Goal: Communication & Community: Answer question/provide support

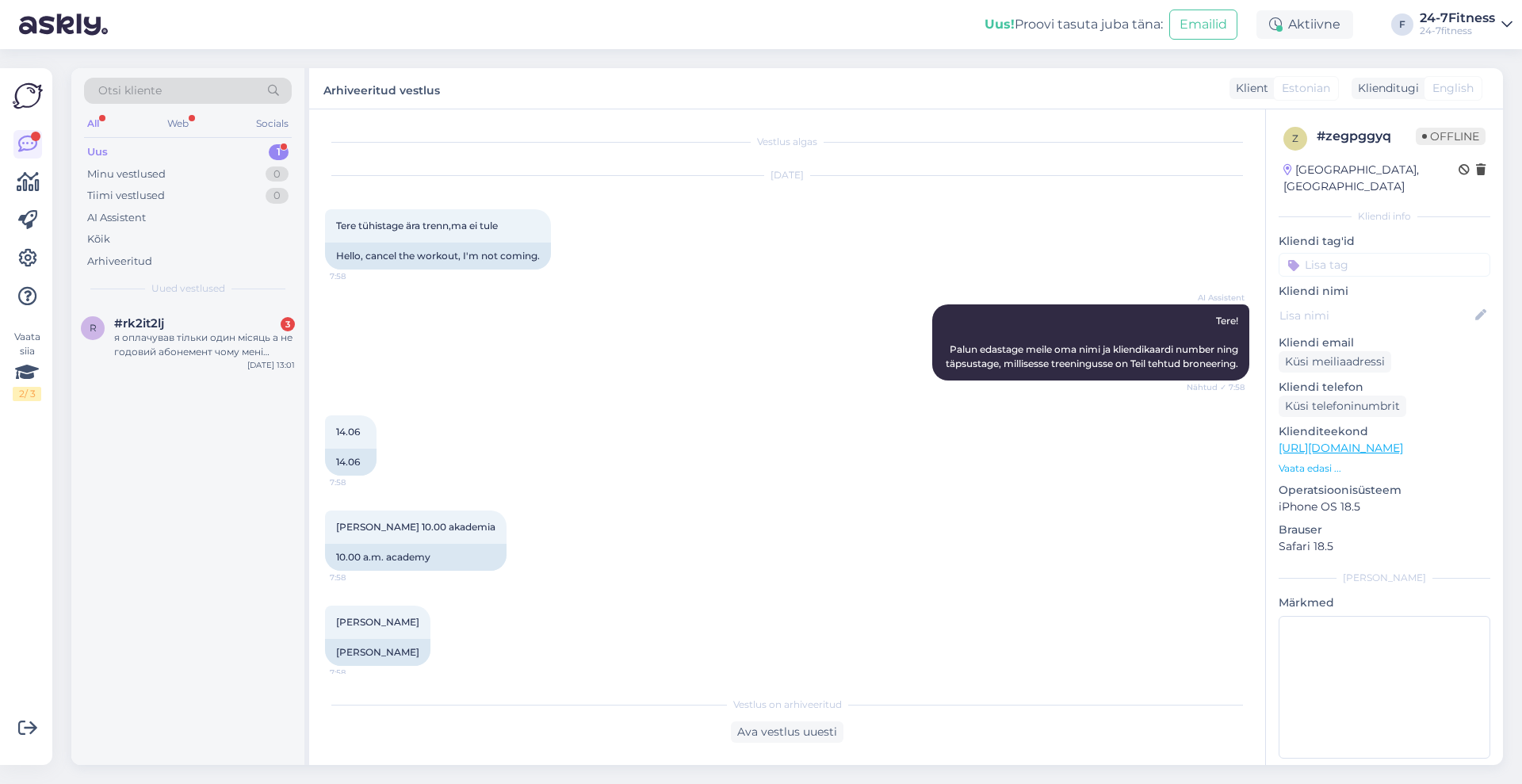
scroll to position [3363, 0]
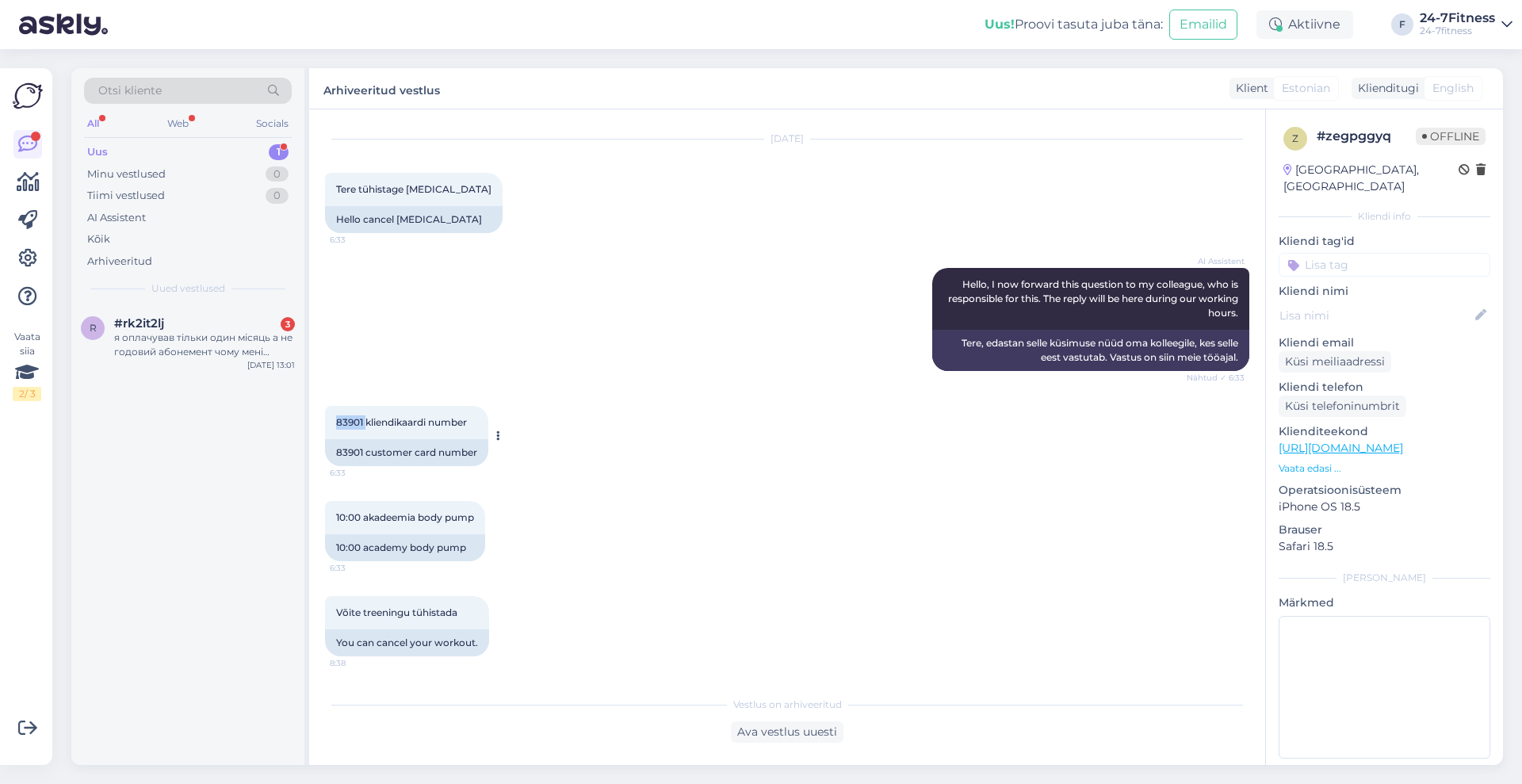
drag, startPoint x: 365, startPoint y: 420, endPoint x: 336, endPoint y: 421, distance: 29.0
click at [336, 421] on span "83901 kliendikaardi number" at bounding box center [401, 422] width 131 height 12
copy span "83901"
click at [236, 335] on div "я оплачував тільки один місяць а не годовий абонемент чому мені приходить забор…" at bounding box center [204, 345] width 181 height 29
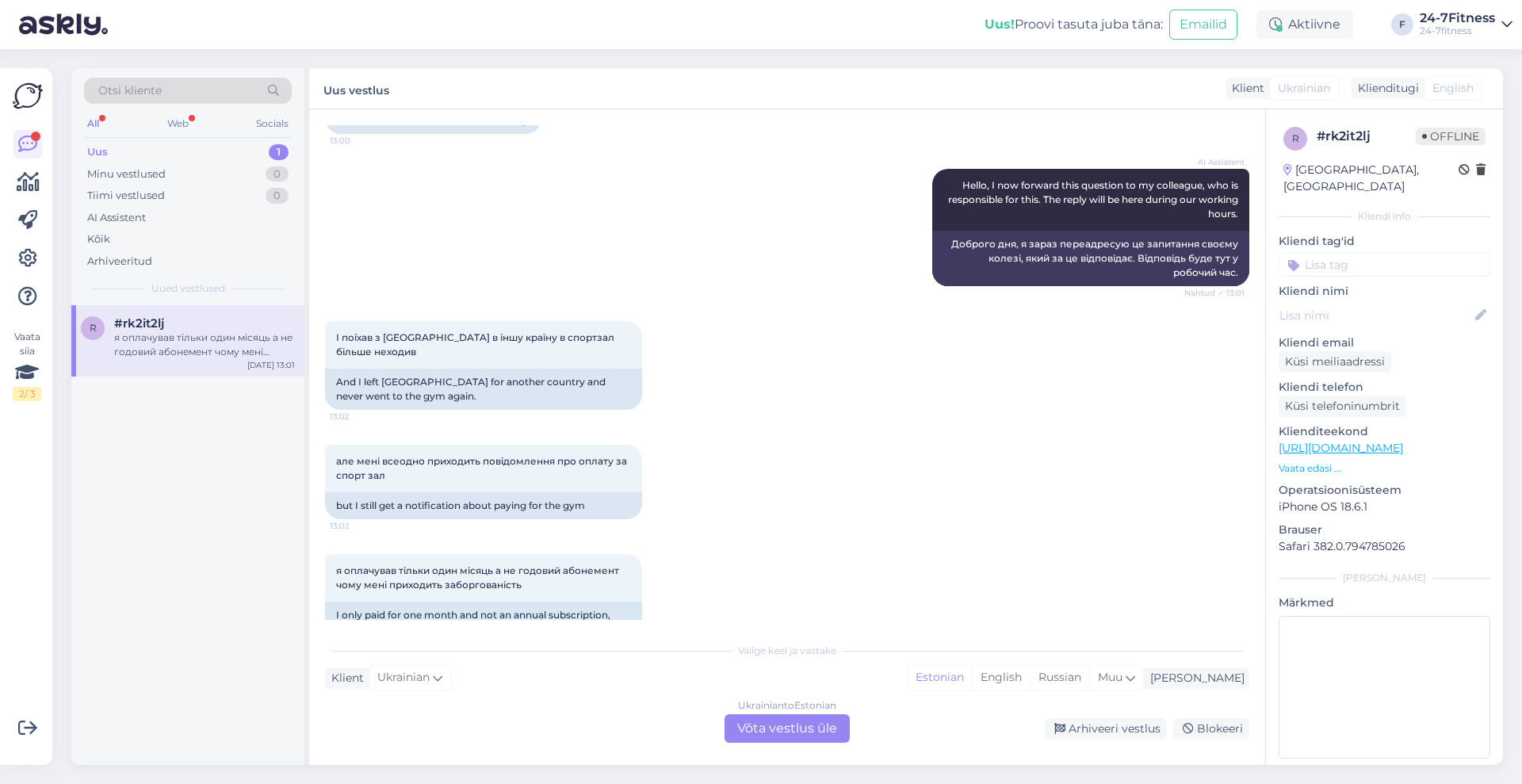
scroll to position [161, 0]
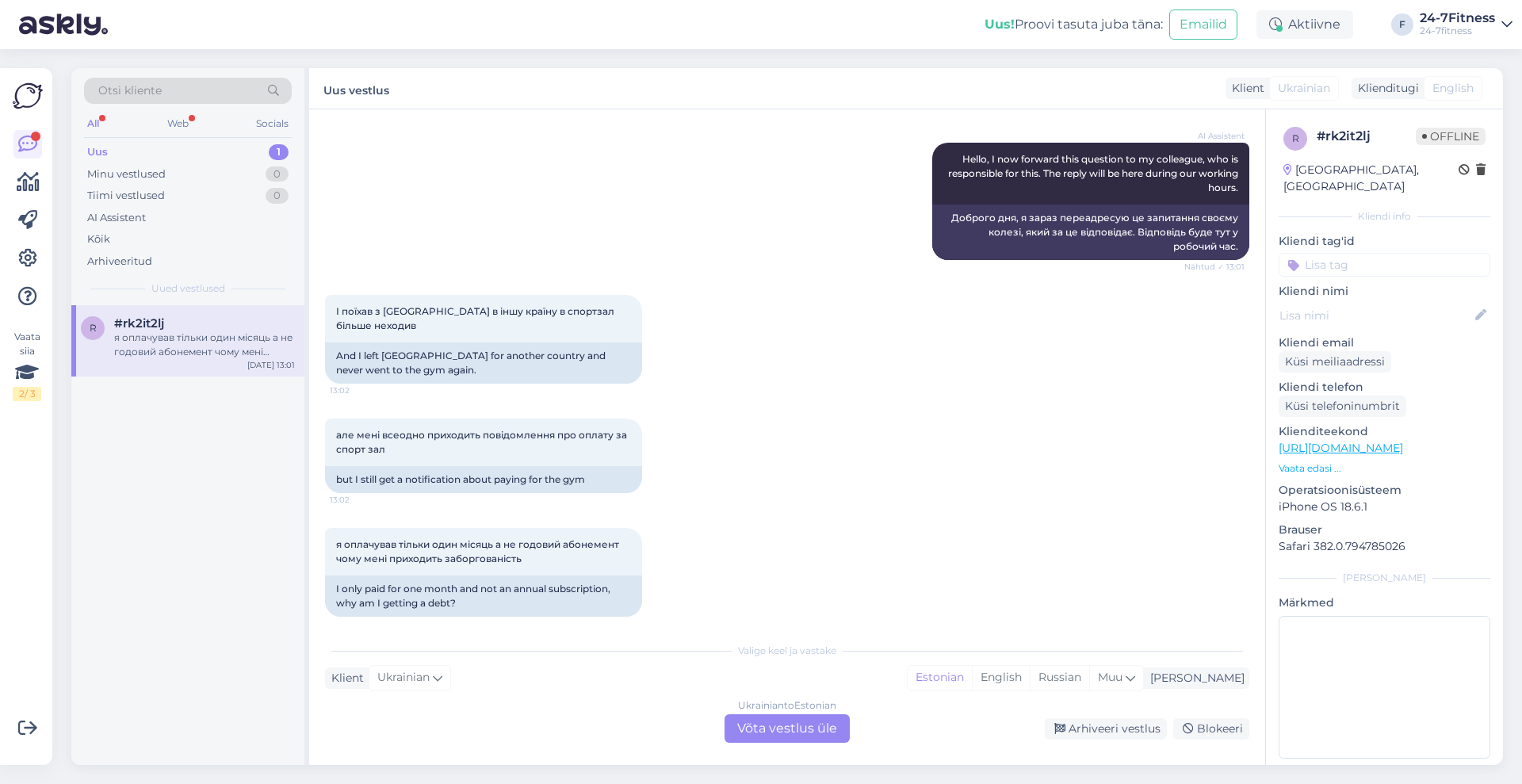
click at [835, 728] on div "Ukrainian to Estonian Võta vestlus üle" at bounding box center [787, 727] width 125 height 29
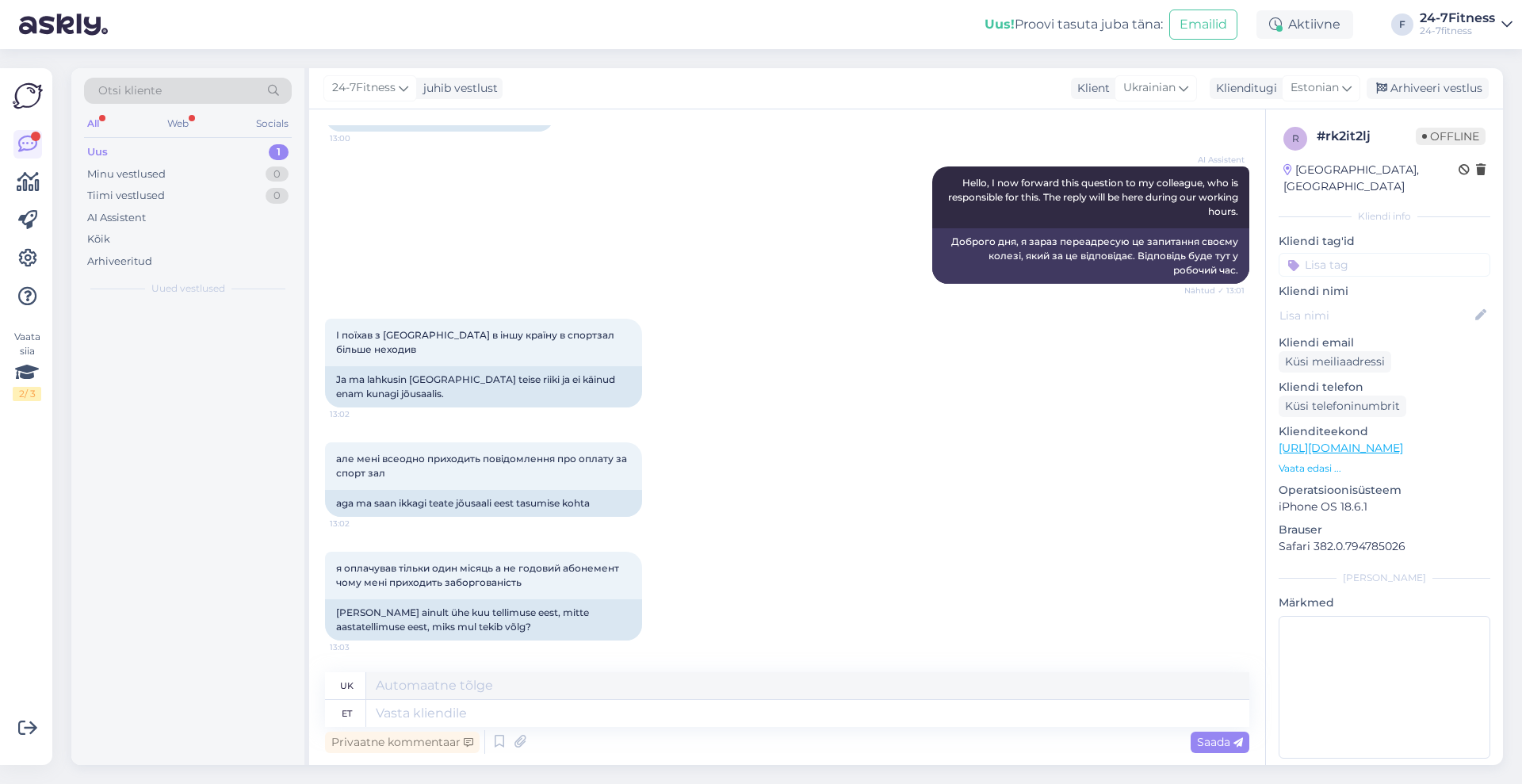
scroll to position [123, 0]
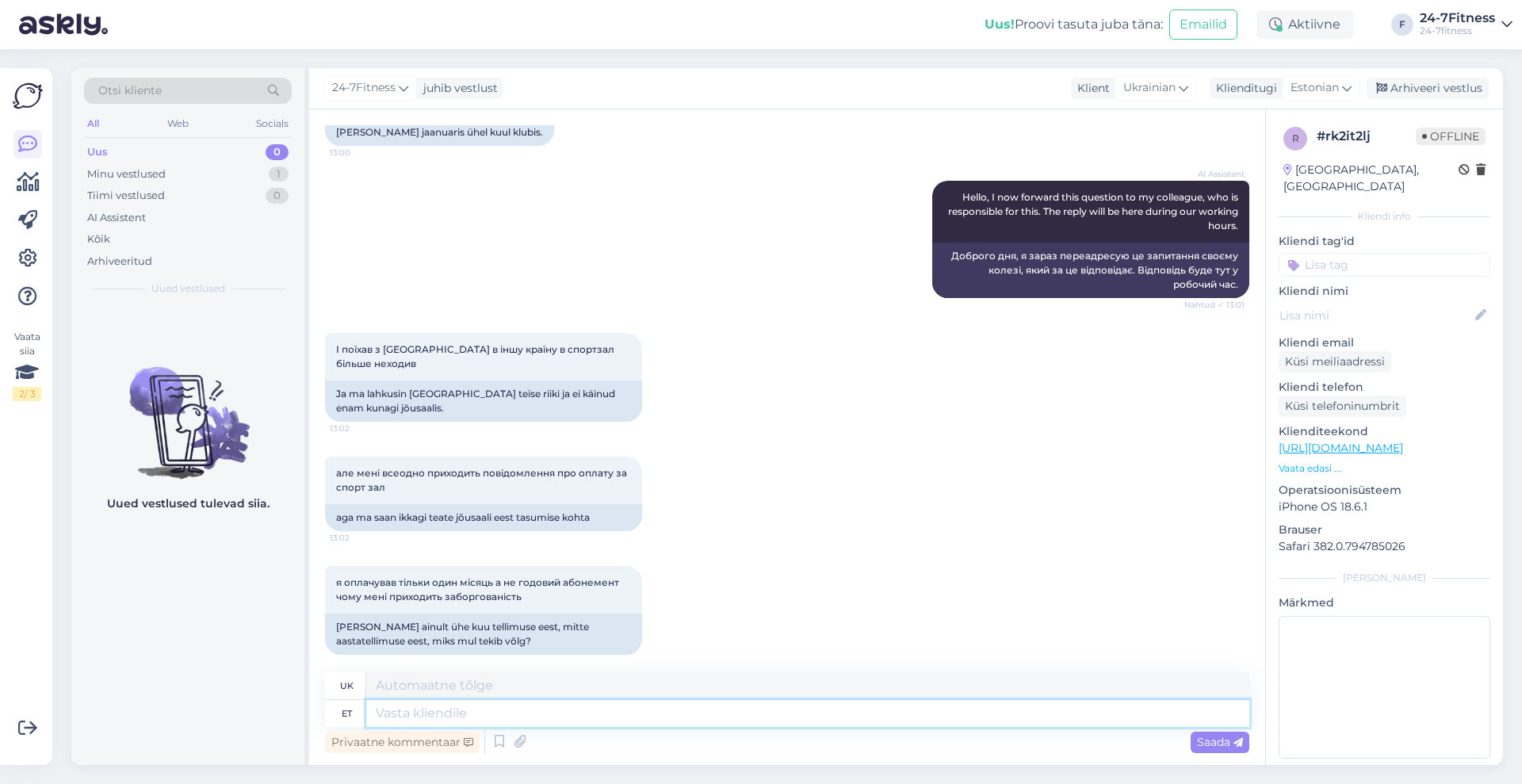
click at [681, 710] on textarea at bounding box center [807, 713] width 883 height 27
type textarea "Tere!"
type textarea "Привіт!"
type textarea "Tere! Pakettide j"
type textarea "Пакети «Привіт!»"
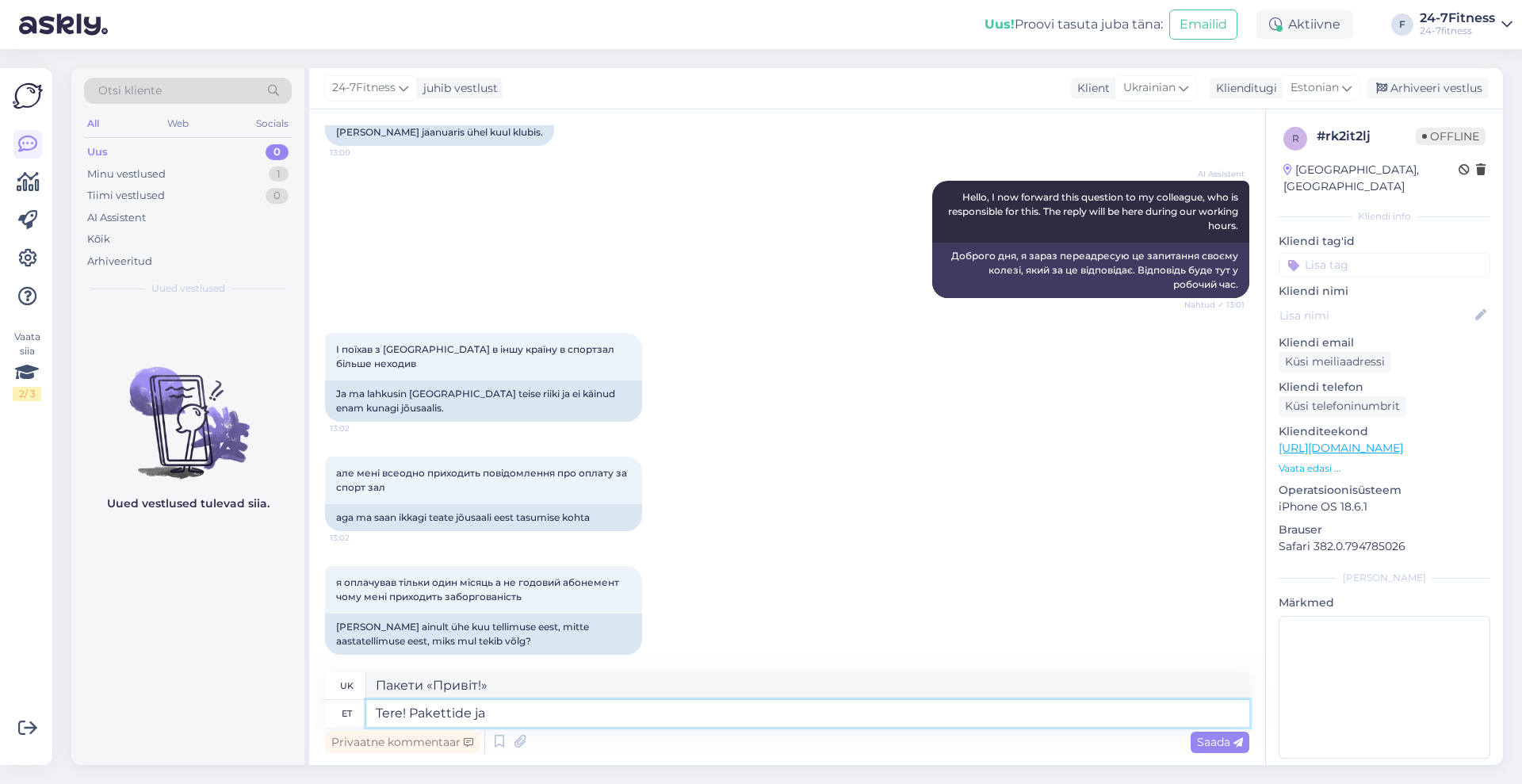
type textarea "Tere! [PERSON_NAME] ja a"
type textarea "Привіт! Пакунки та"
type textarea "Tere! [PERSON_NAME] ja arvetega s"
type textarea "Привіт! З посилками та рахунками-фактурами"
type textarea "Tere! Pakettide ja arvetega seotud"
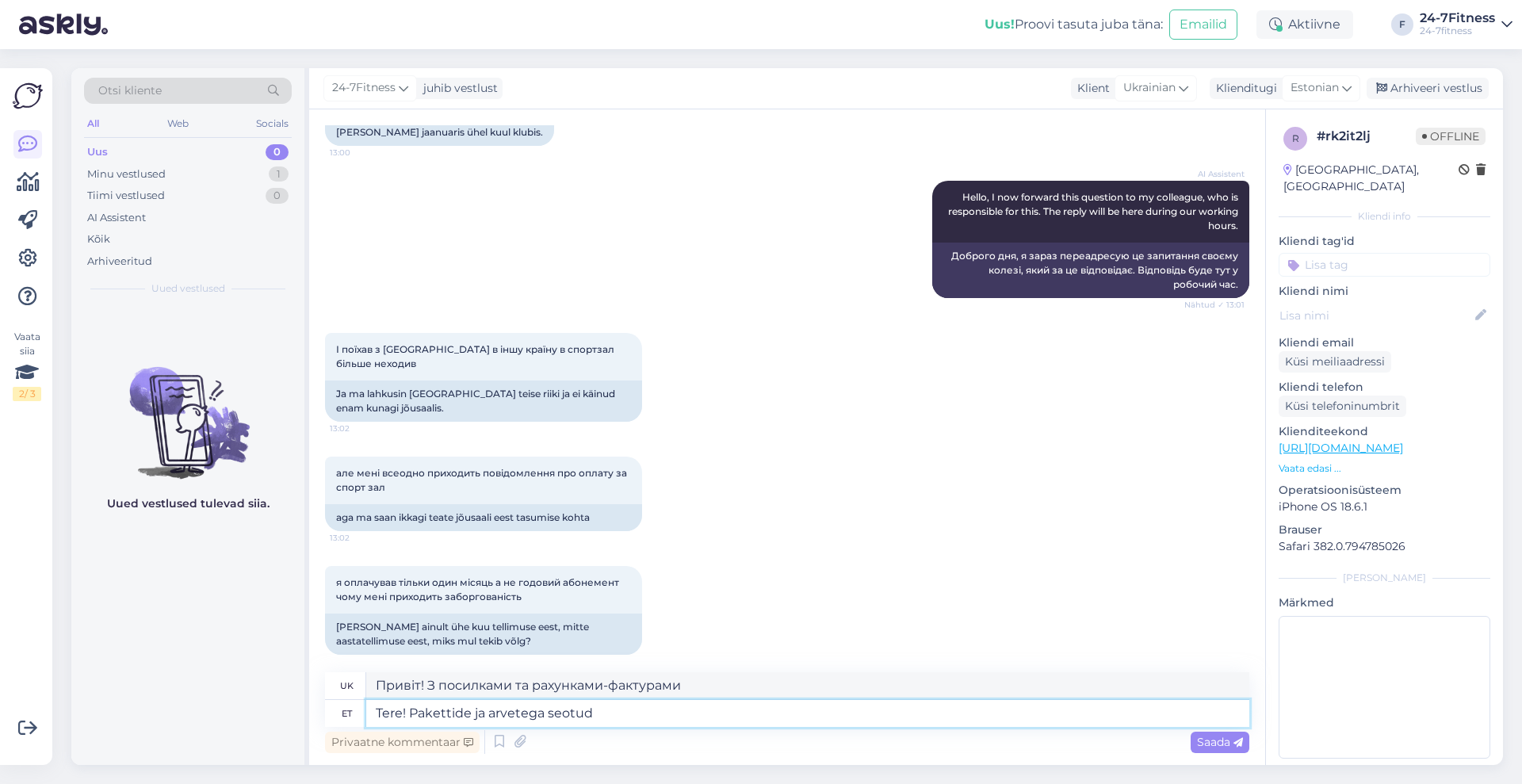
type textarea "Вітаю! Щодо посилок та рахунків-фактур"
type textarea "Tere! [PERSON_NAME] ja arvetega seotud küsimused"
type textarea "Привіт! Запитання щодо посилок та рахунків-фактур"
type textarea "Tere! Pakettide ja arvetega seotud küsimused palun"
type textarea "Доброго дня! Будь ласка, задайте питання щодо посилок та рахунків-фактур."
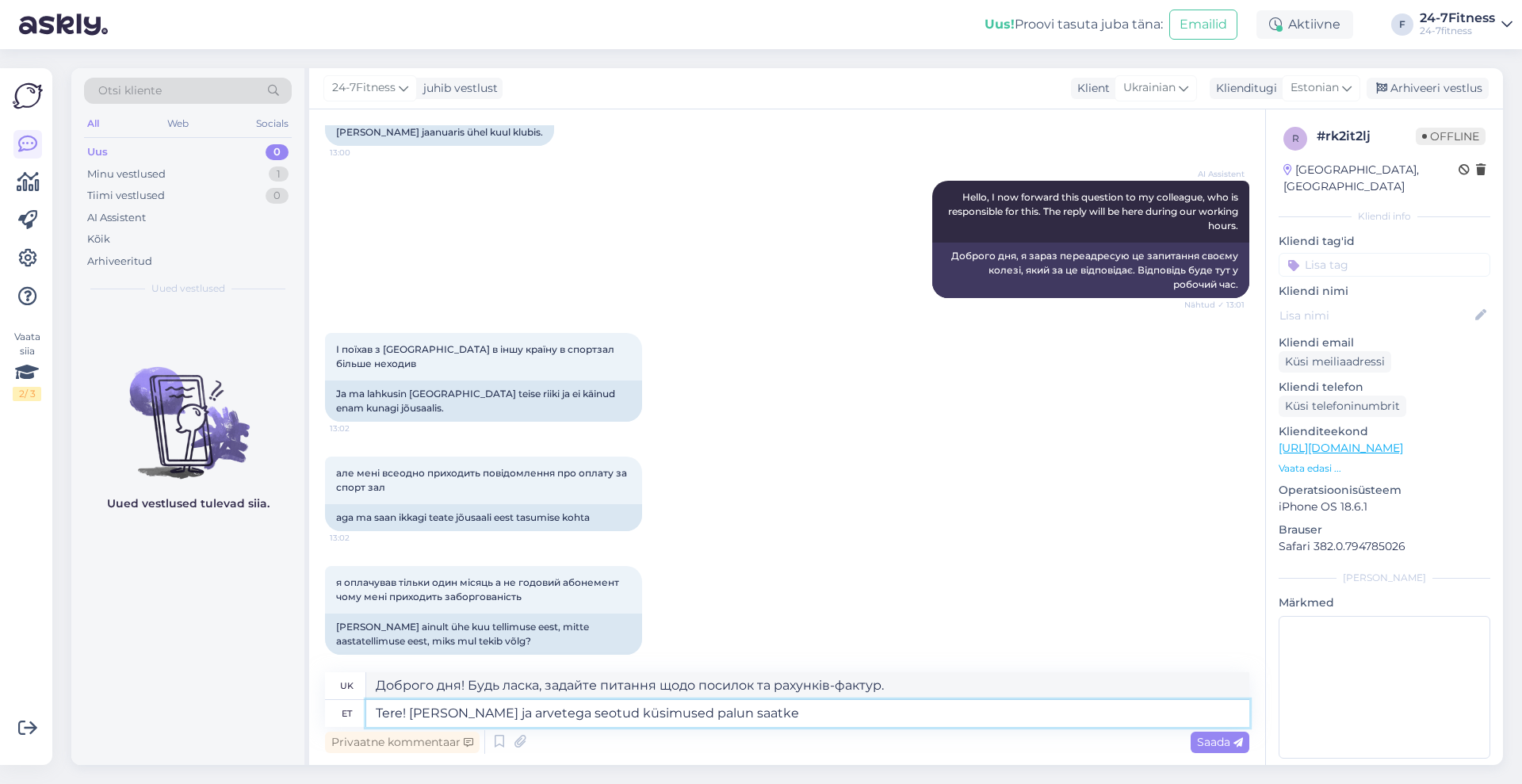
type textarea "Tere! [PERSON_NAME] ja arvetega seotud küsimused palun saatke m"
type textarea "Вітаємо! Якщо у вас є питання щодо посилок та рахунків-фактур, будь ласка, надс…"
type textarea "Tere! Pakettide ja arvetega seotud küsimused palun saatke meile"
type textarea "Вітаємо! Якщо у вас є питання щодо посилок та рахунків-фактур, будь ласка, надс…"
type textarea "Tere! Pakettide ja arvetega seotud küsimused palun saatke meile e-maili"
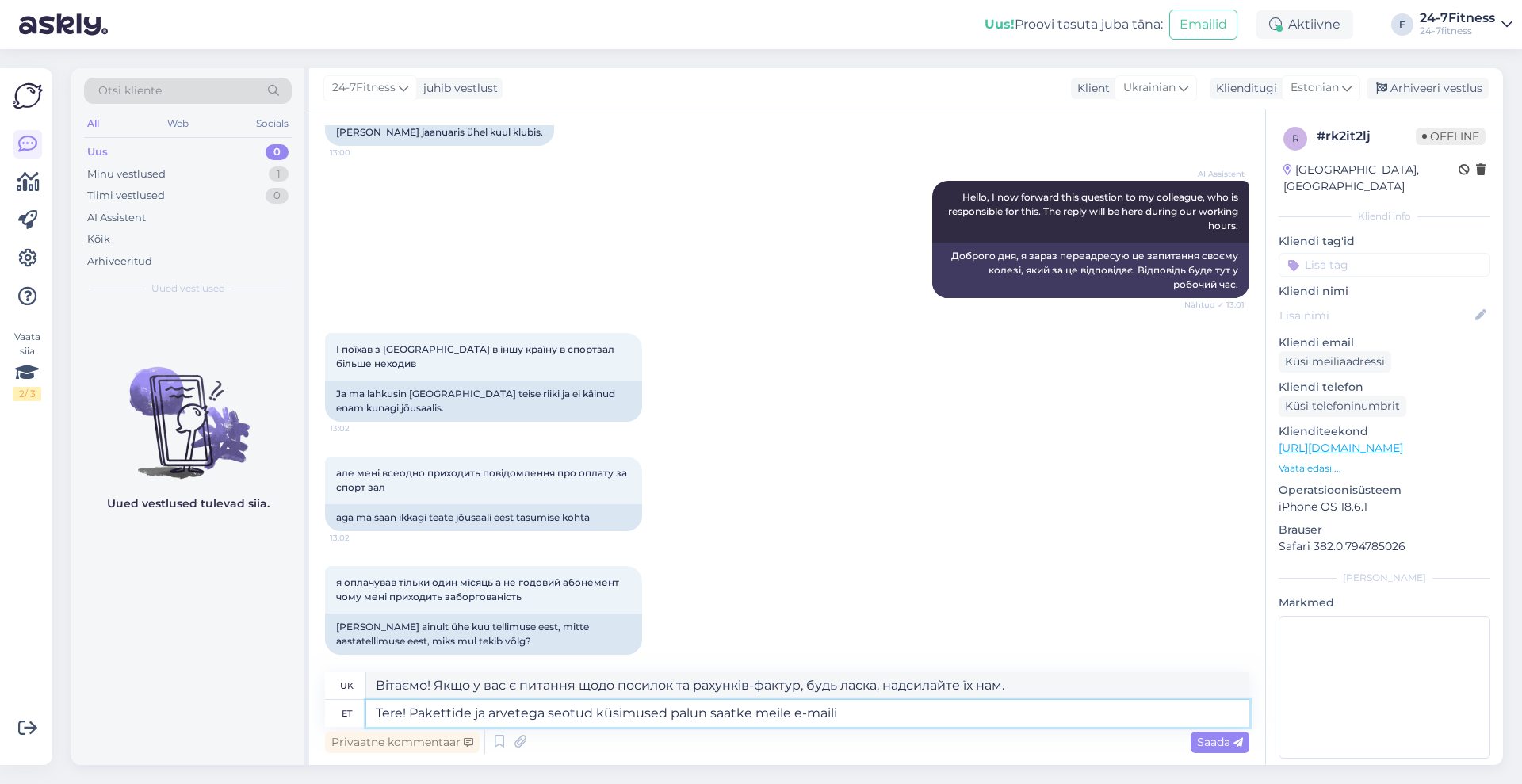
type textarea "Вітаємо! Якщо у вас є питання щодо посилок та рахунків-фактур, будь ласка, наді…"
type textarea "Tere! [PERSON_NAME] ja arvetega seotud küsimused palun saatke meile e-maili tee…"
type textarea "Вітаємо! Якщо у вас є питання щодо посилок та рахунків-фактур, будь ласка, наді…"
type textarea "Tere! [PERSON_NAME] ja arvetega seotud küsimused palun saatke meile e-maili tee…"
type textarea "Вітаємо! Якщо у вас виникли запитання щодо пакетів послуг та рахунків-фактур, н…"
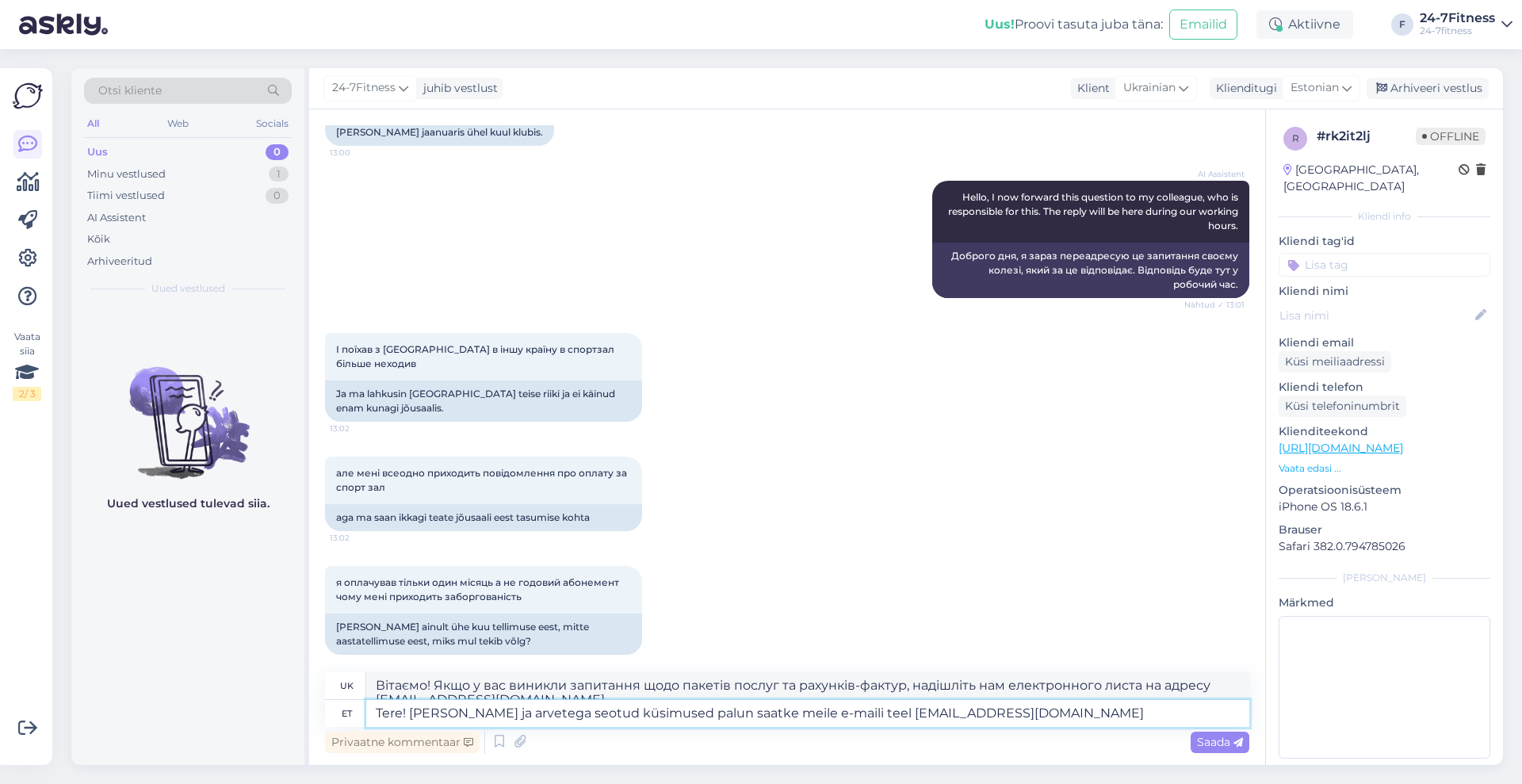
scroll to position [138, 0]
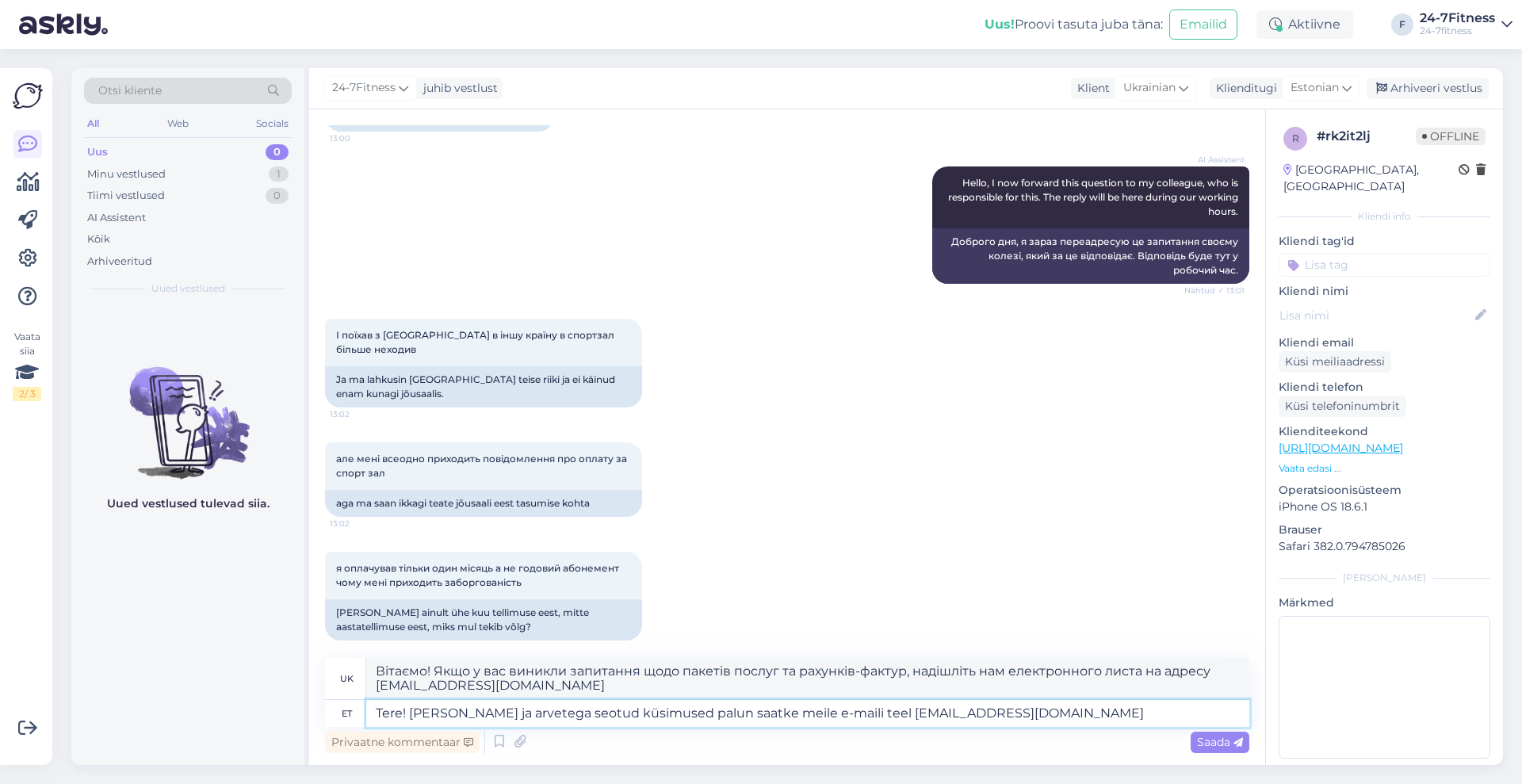
click at [497, 714] on textarea "Tere! [PERSON_NAME] ja arvetega seotud küsimused palun saatke meile e-maili tee…" at bounding box center [807, 713] width 883 height 27
type textarea "Tere! Arvetega seotud küsimused palun saatke meile e-maili teel [EMAIL_ADDRESS]…"
type textarea "Вітаємо! Якщо у вас є питання щодо рахунків-фактур, надішліть нам електронного …"
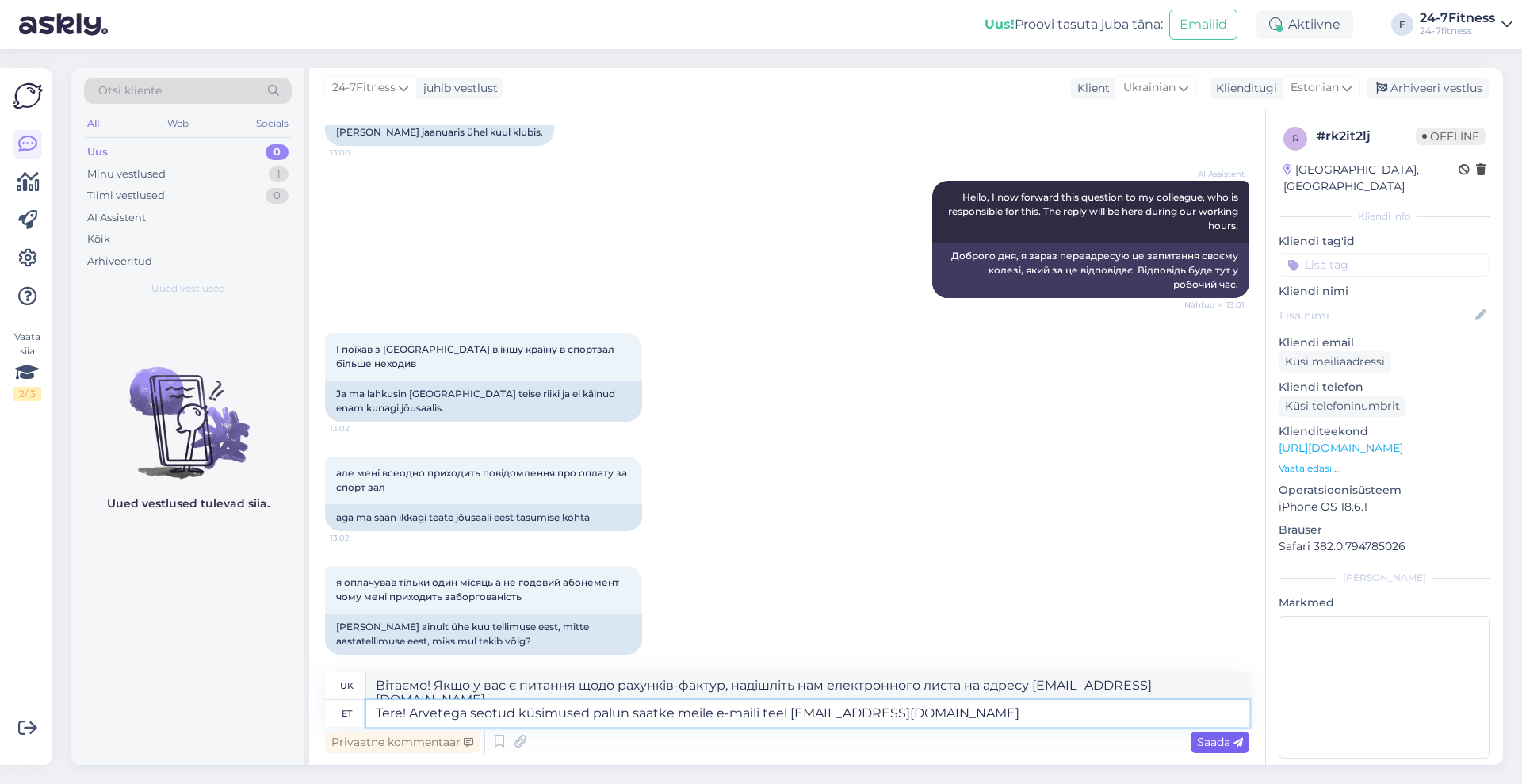
type textarea "Tere! Arvetega seotud küsimused palun saatke meile e-maili teel [EMAIL_ADDRESS]…"
click at [1226, 738] on span "Saada" at bounding box center [1220, 741] width 46 height 14
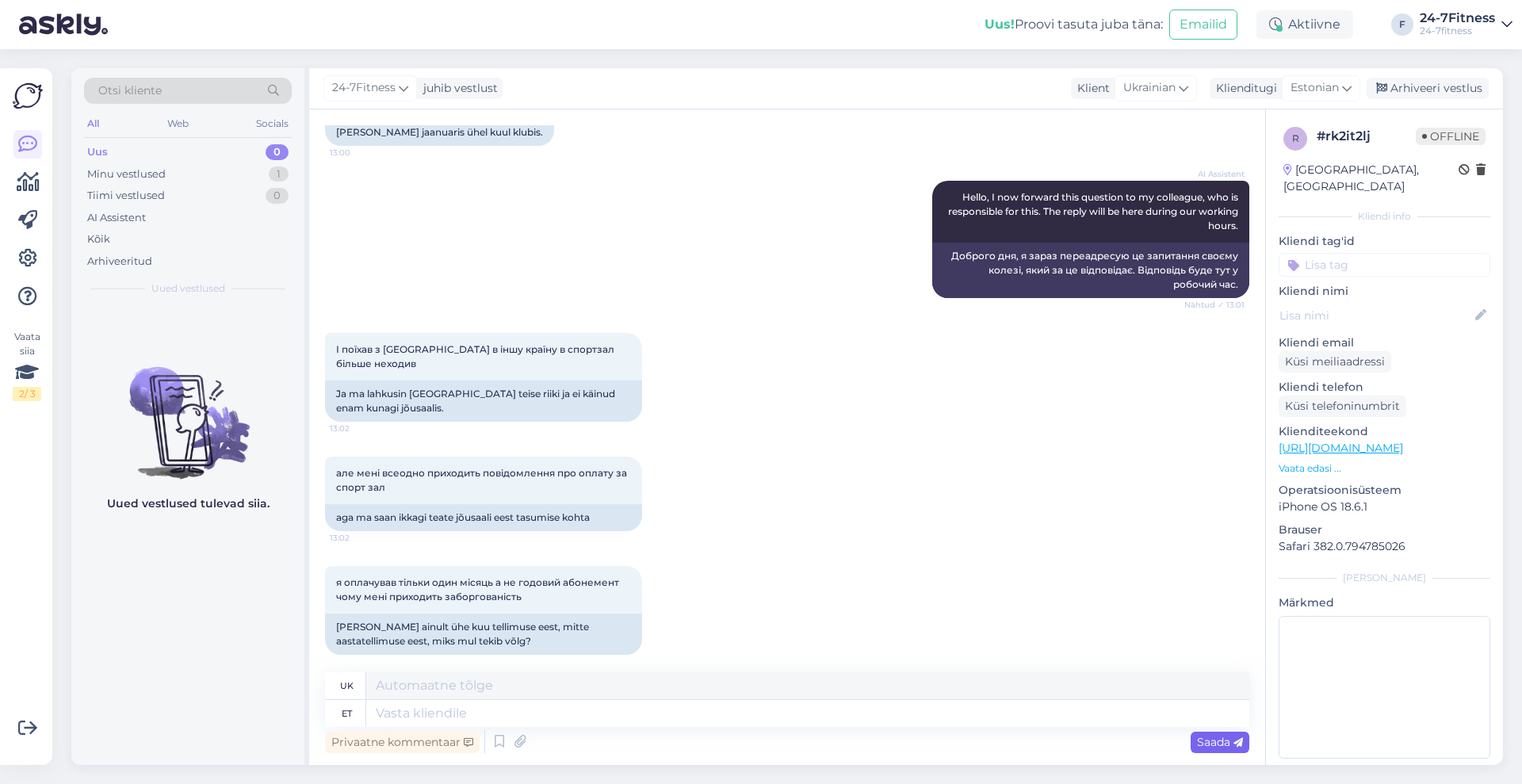
scroll to position [261, 0]
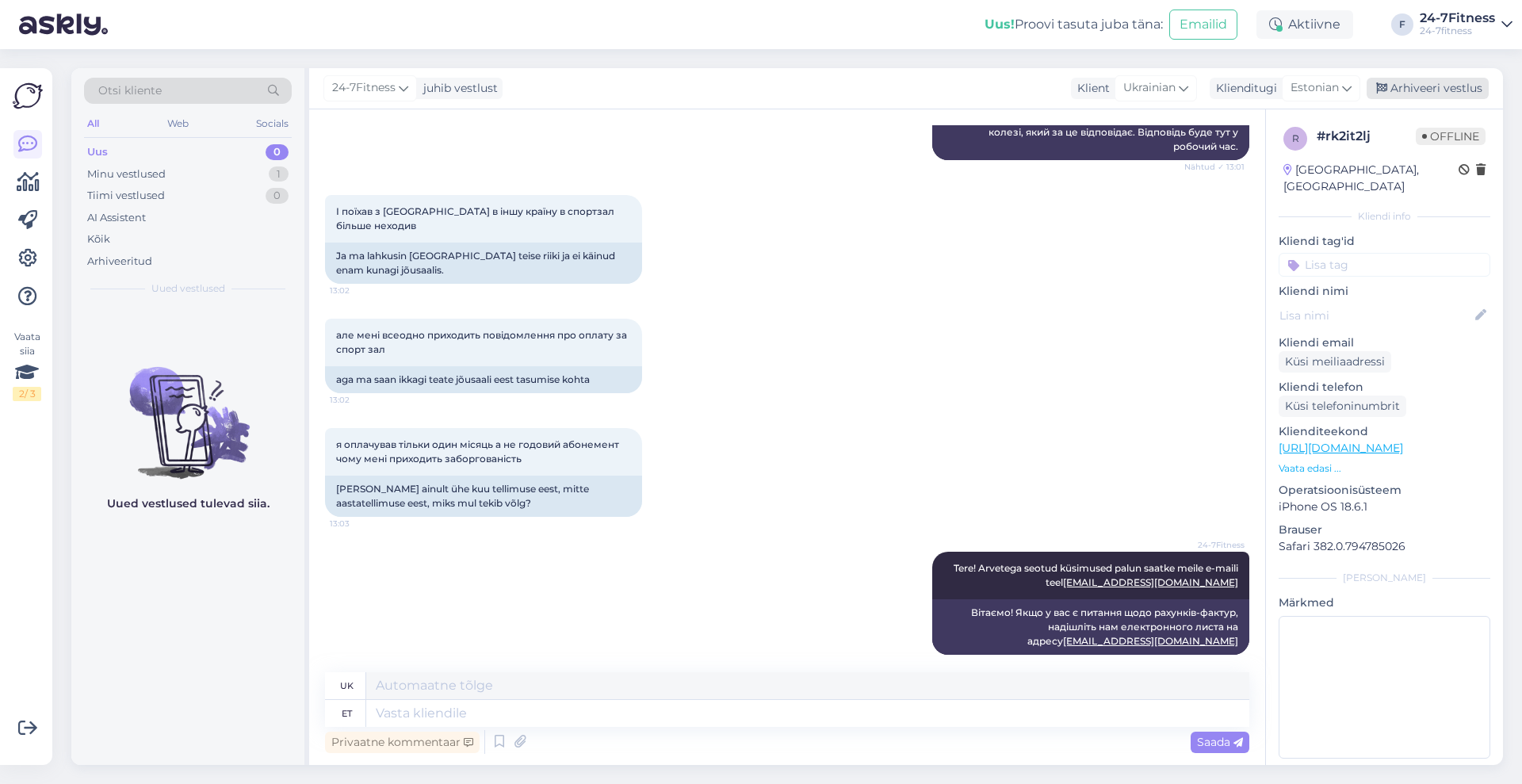
click at [1437, 84] on div "Arhiveeri vestlus" at bounding box center [1427, 88] width 122 height 21
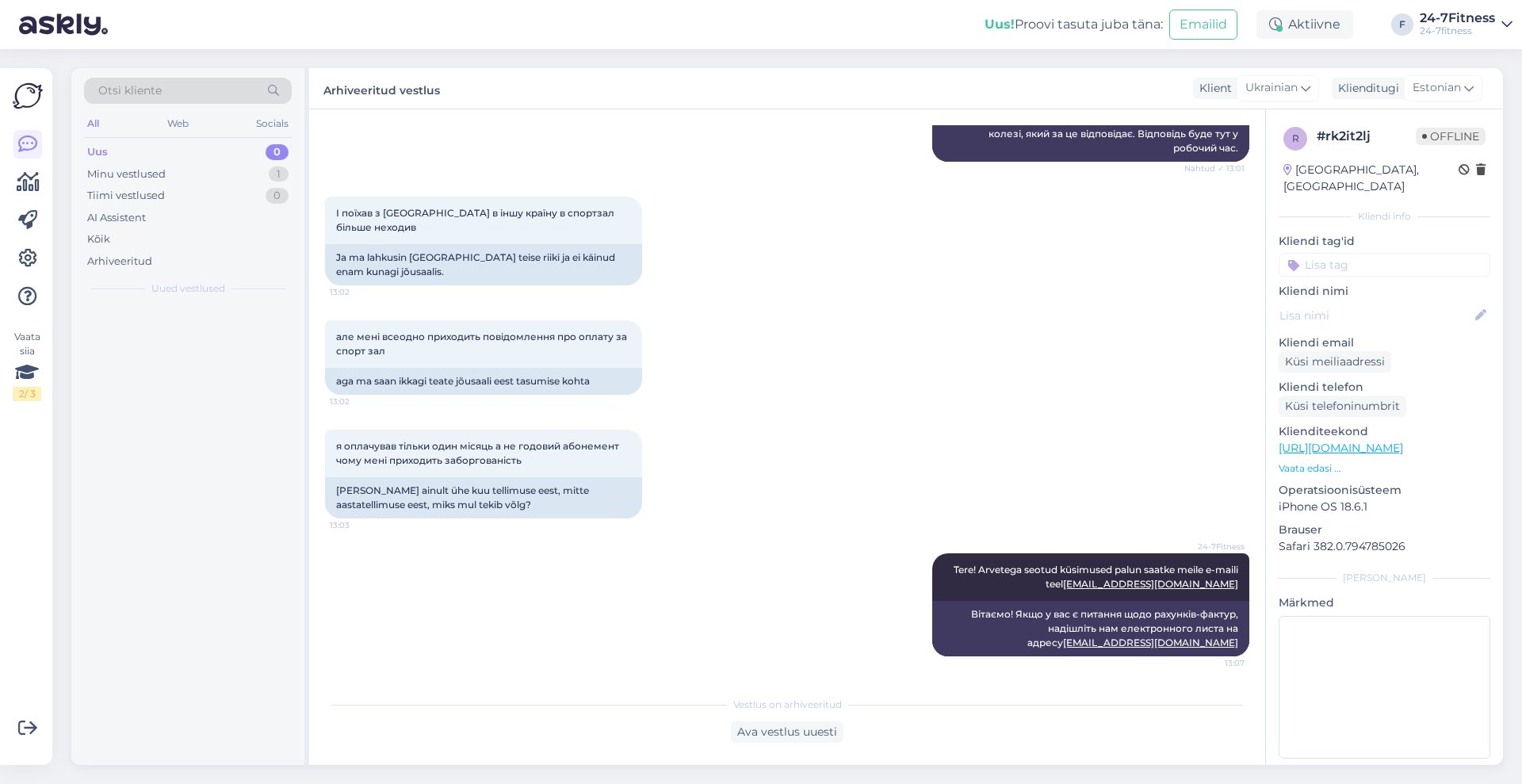
scroll to position [246, 0]
